Goal: Information Seeking & Learning: Learn about a topic

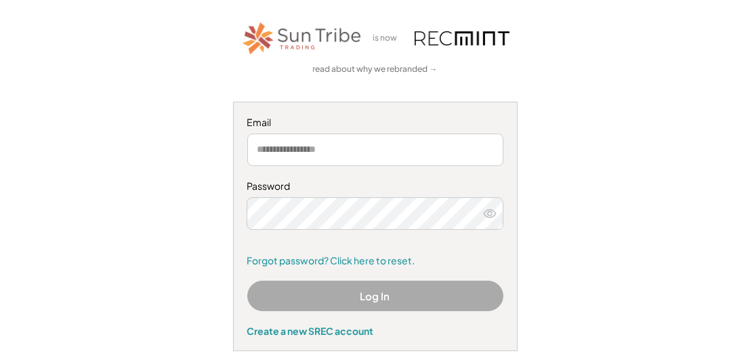
scroll to position [90, 0]
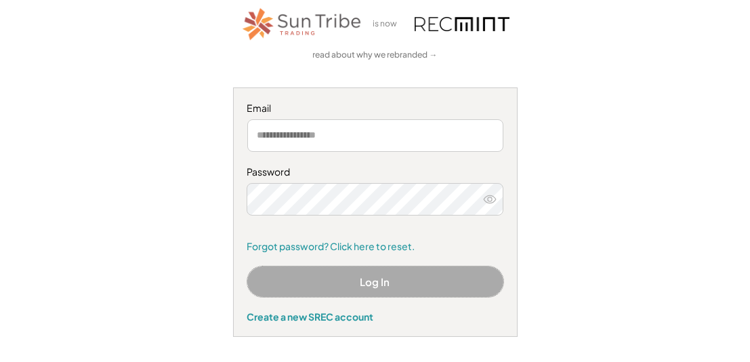
click at [324, 288] on button "Log In" at bounding box center [375, 281] width 256 height 30
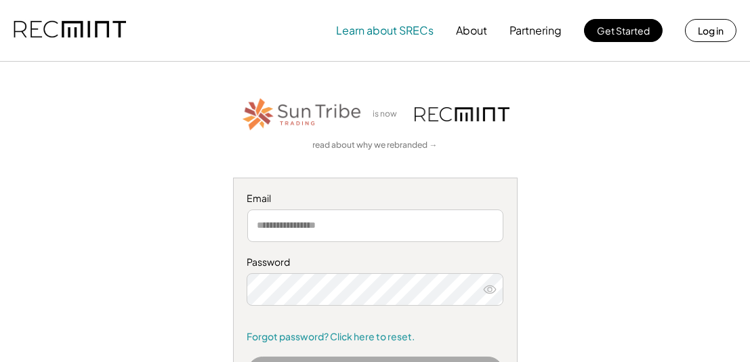
click at [395, 33] on button "Learn about SRECs" at bounding box center [384, 30] width 97 height 27
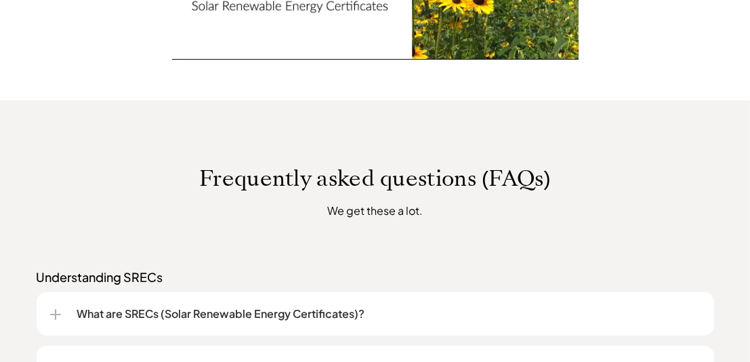
scroll to position [903, 0]
